Goal: Task Accomplishment & Management: Use online tool/utility

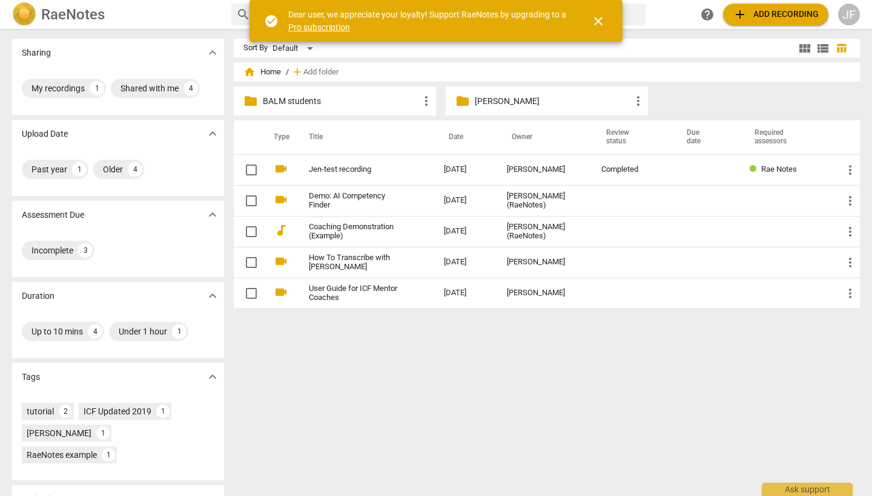
click at [406, 108] on div "folder BALM students more_vert" at bounding box center [335, 101] width 202 height 29
click at [419, 101] on span "more_vert" at bounding box center [426, 101] width 15 height 15
click at [384, 101] on div at bounding box center [436, 248] width 872 height 496
click at [400, 104] on p "BALM students" at bounding box center [341, 101] width 156 height 13
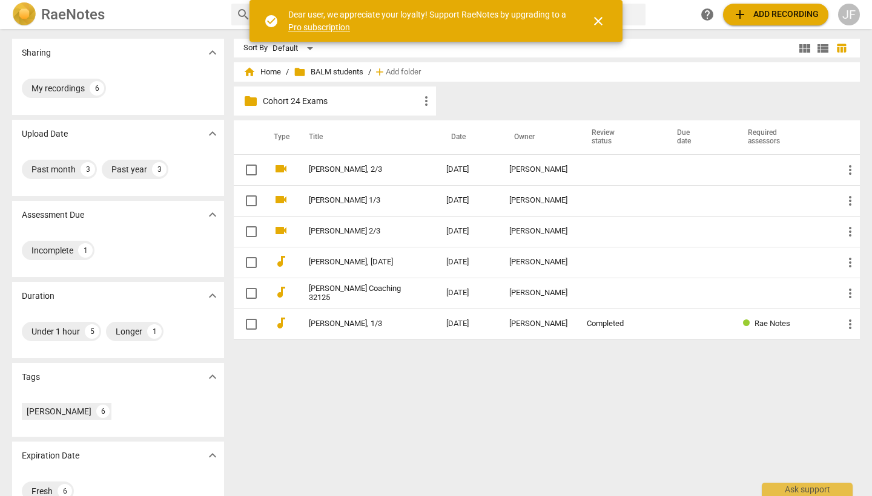
scroll to position [0, 1]
click at [774, 16] on span "add Add recording" at bounding box center [776, 14] width 86 height 15
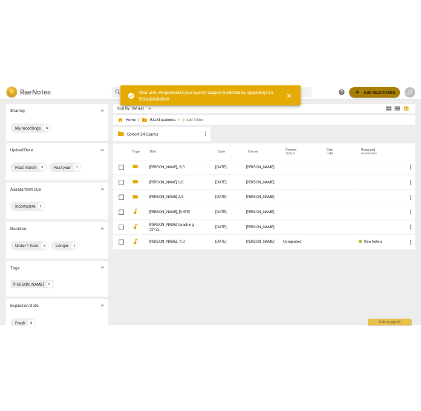
scroll to position [0, 0]
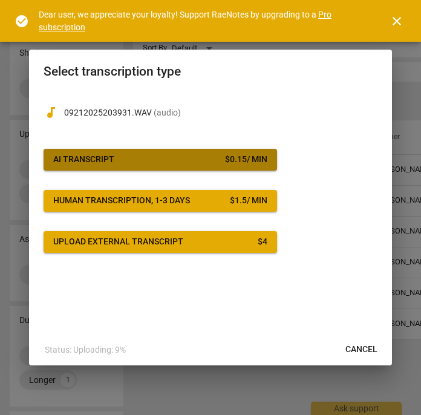
click at [153, 154] on span "AI Transcript $ 0.15 / min" at bounding box center [160, 160] width 214 height 12
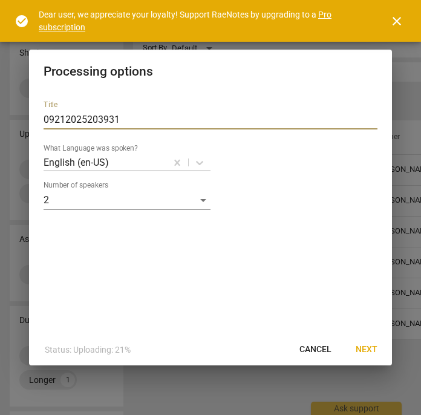
drag, startPoint x: 120, startPoint y: 119, endPoint x: 16, endPoint y: 116, distance: 104.2
click at [12, 116] on div "Processing options Title 09212025203931 What Language was spoken? English (en-U…" at bounding box center [210, 207] width 421 height 415
type input "SusanP., 3/3"
click at [364, 349] on span "Next" at bounding box center [367, 350] width 22 height 12
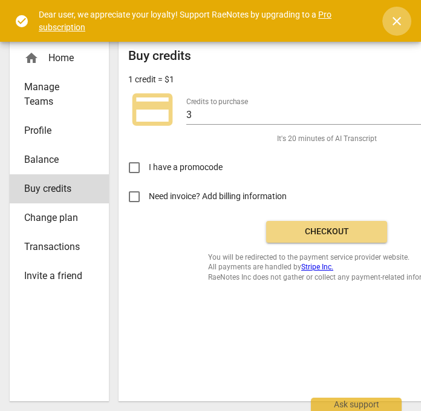
click at [392, 20] on span "close" at bounding box center [397, 21] width 15 height 15
